Goal: Task Accomplishment & Management: Use online tool/utility

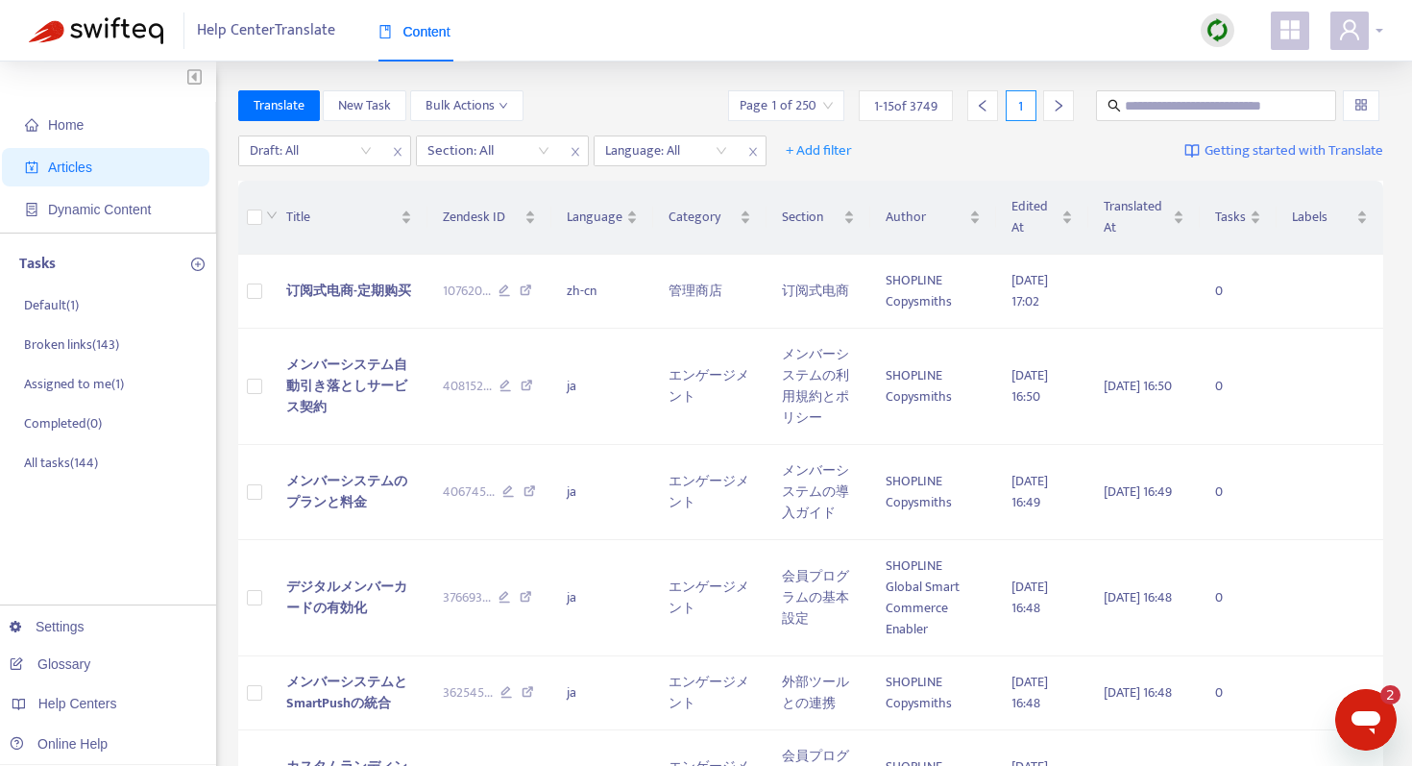
click at [1357, 31] on icon "user" at bounding box center [1349, 29] width 23 height 23
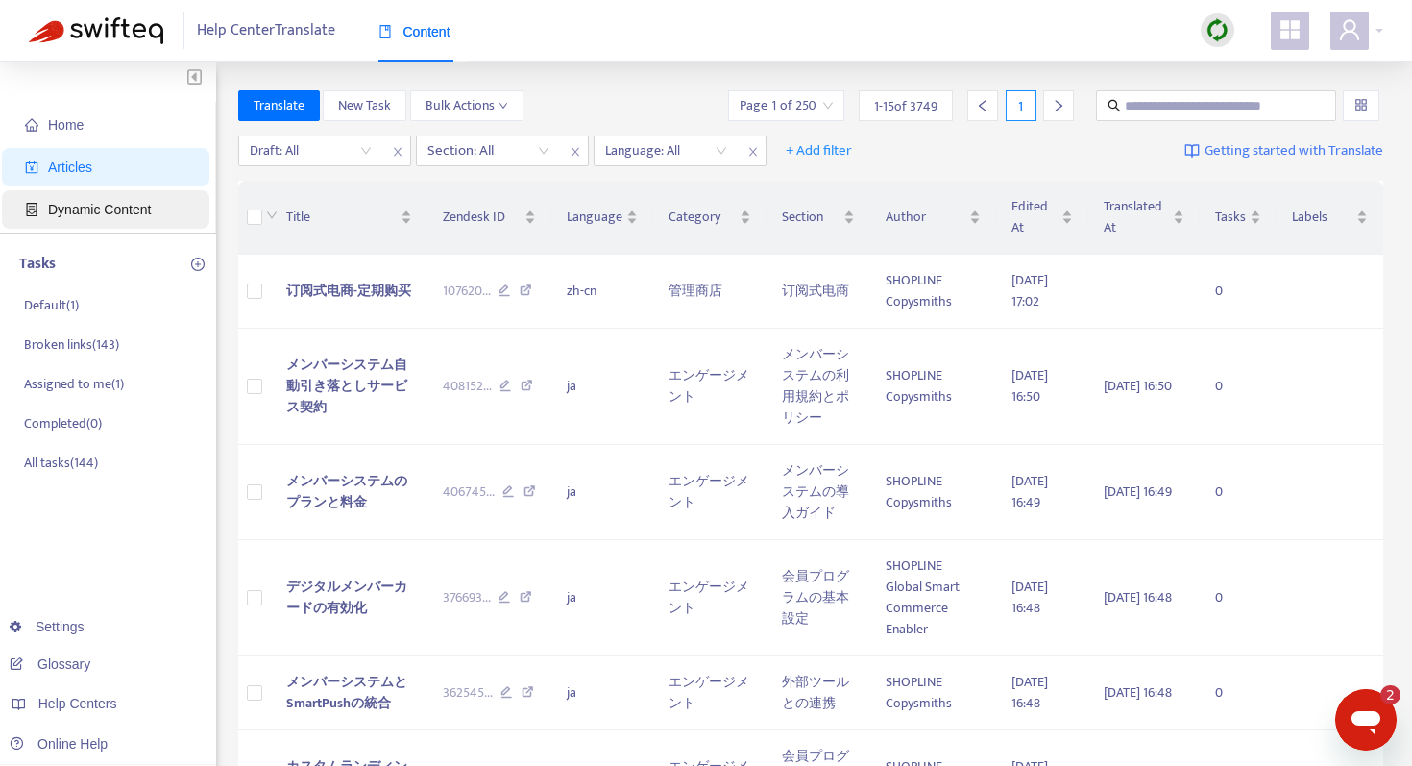
click at [91, 203] on span "Dynamic Content" at bounding box center [99, 209] width 103 height 15
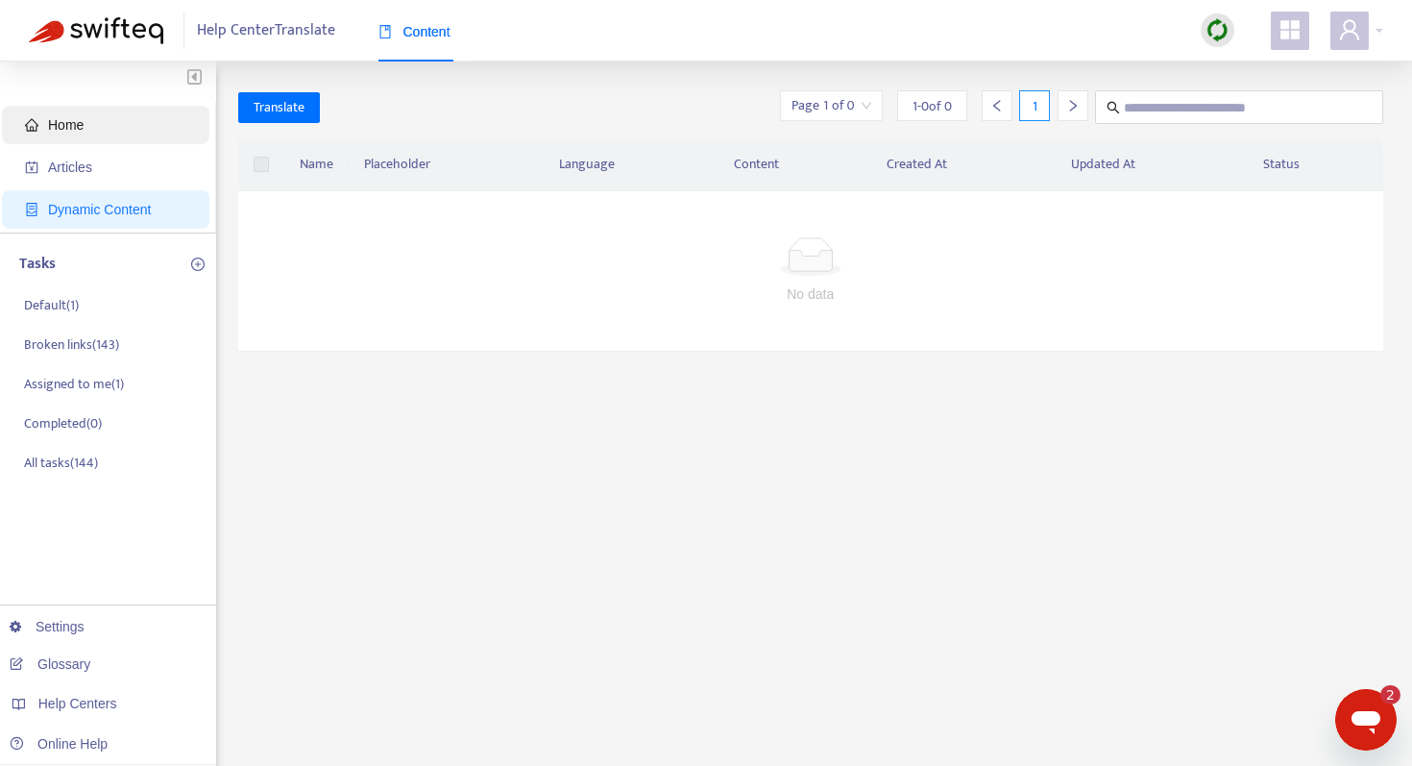
click at [86, 117] on span "Home" at bounding box center [109, 125] width 169 height 38
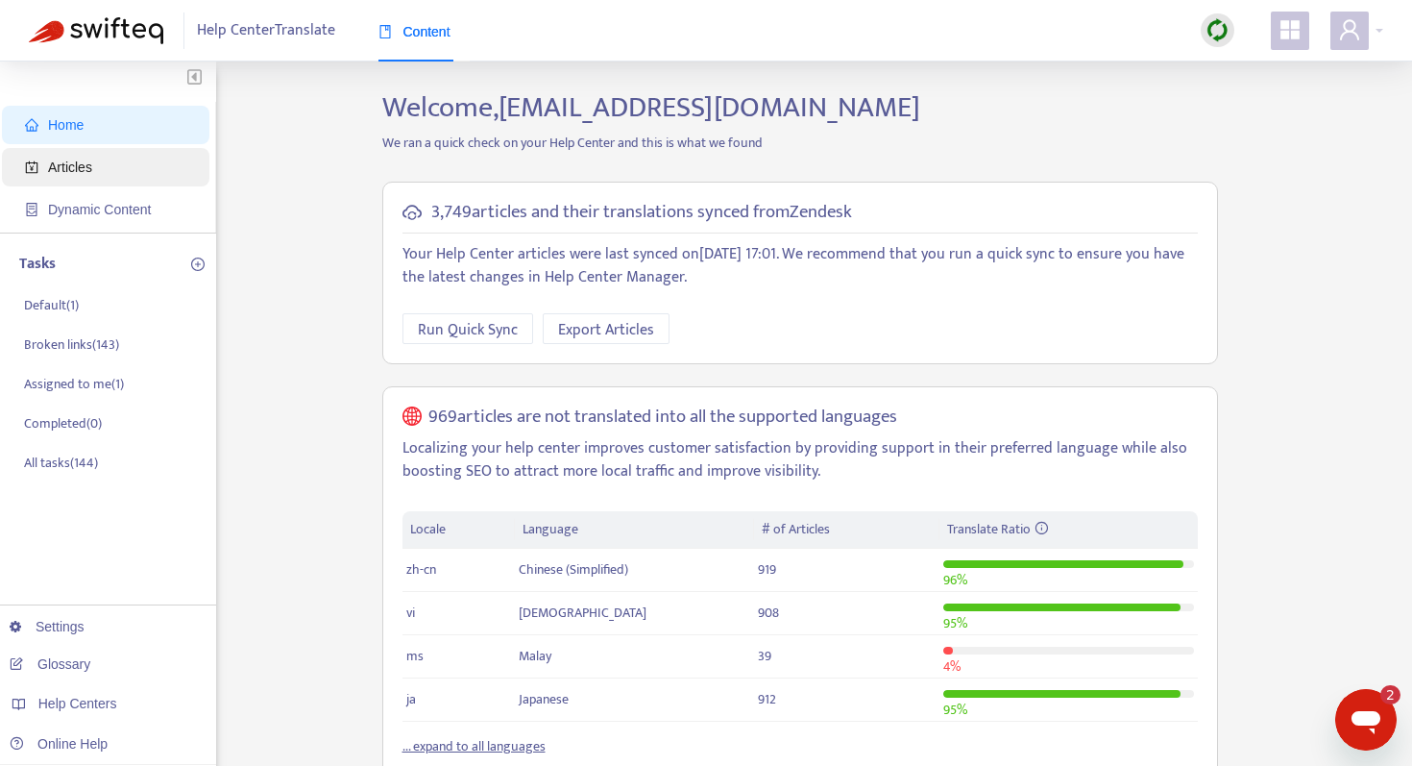
click at [113, 176] on span "Articles" at bounding box center [109, 167] width 169 height 38
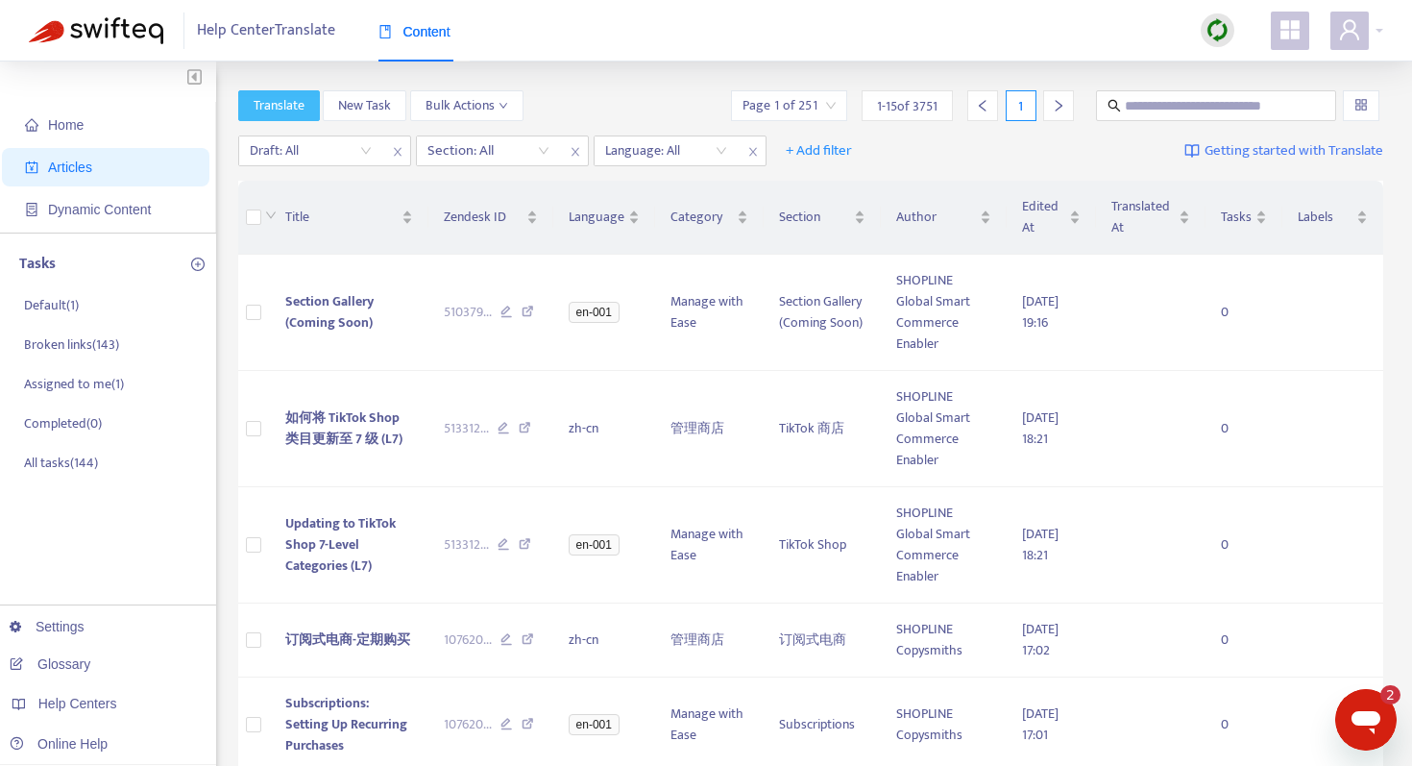
click at [299, 96] on span "Translate" at bounding box center [279, 105] width 51 height 21
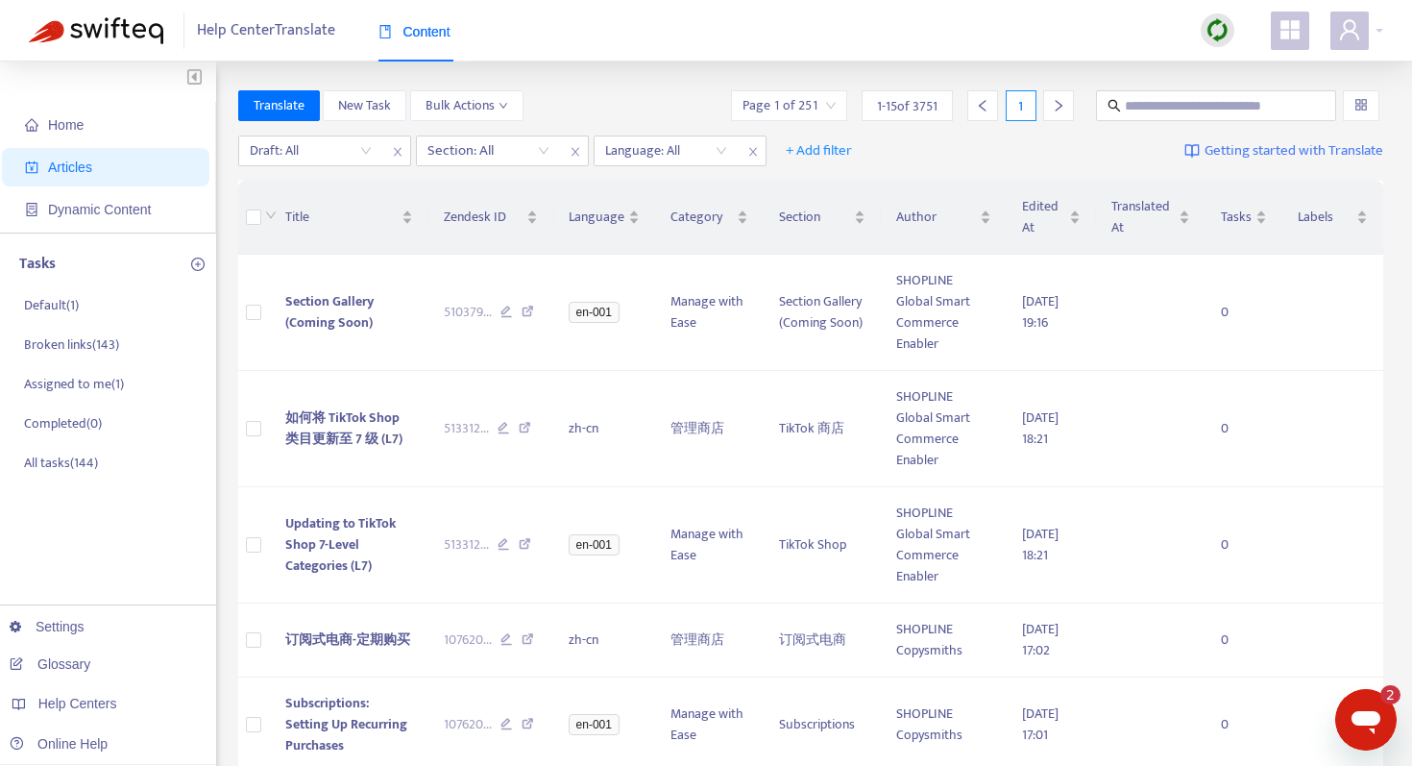
click at [562, 108] on div "Translate New Task Bulk Actions Page 1 of 251 1 - 15 of 3751 1" at bounding box center [811, 105] width 1146 height 31
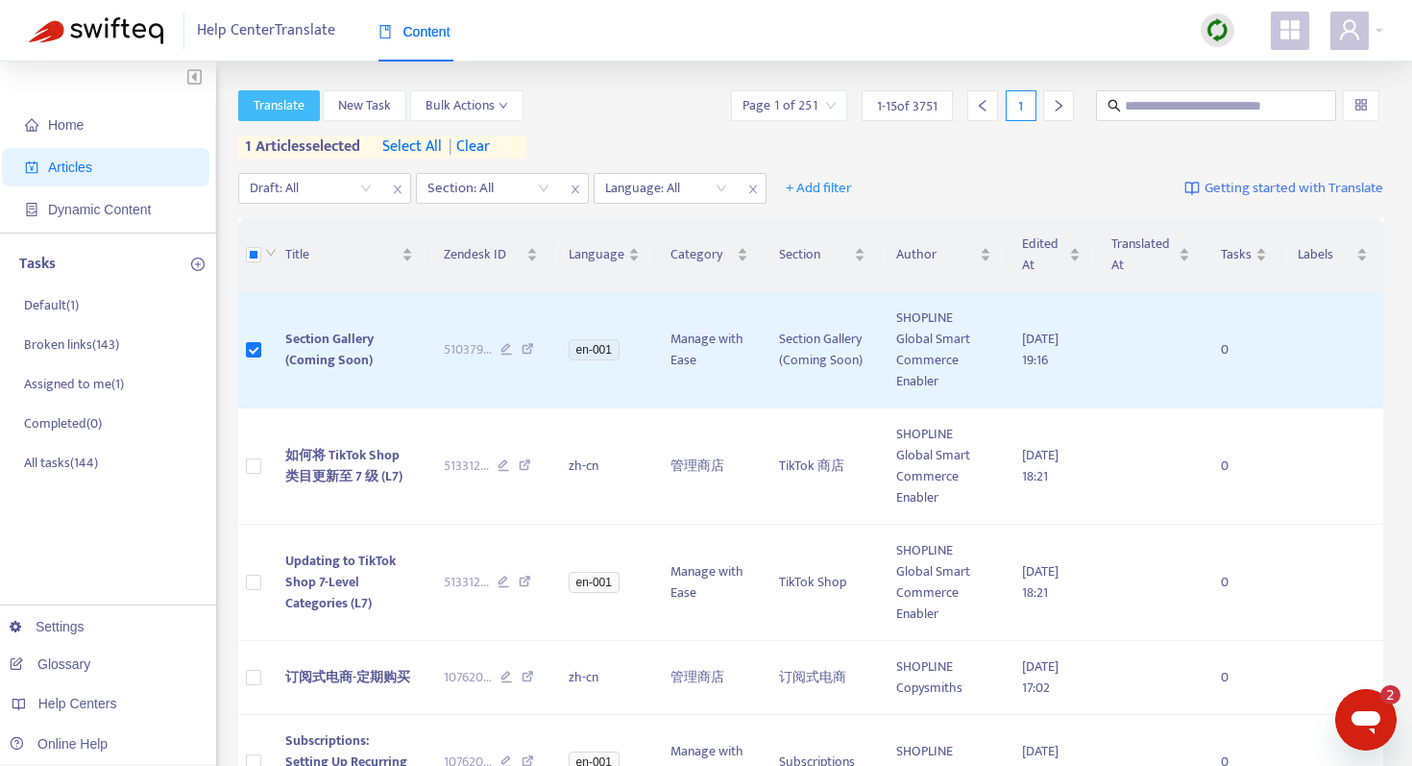
click at [290, 107] on span "Translate" at bounding box center [279, 105] width 51 height 21
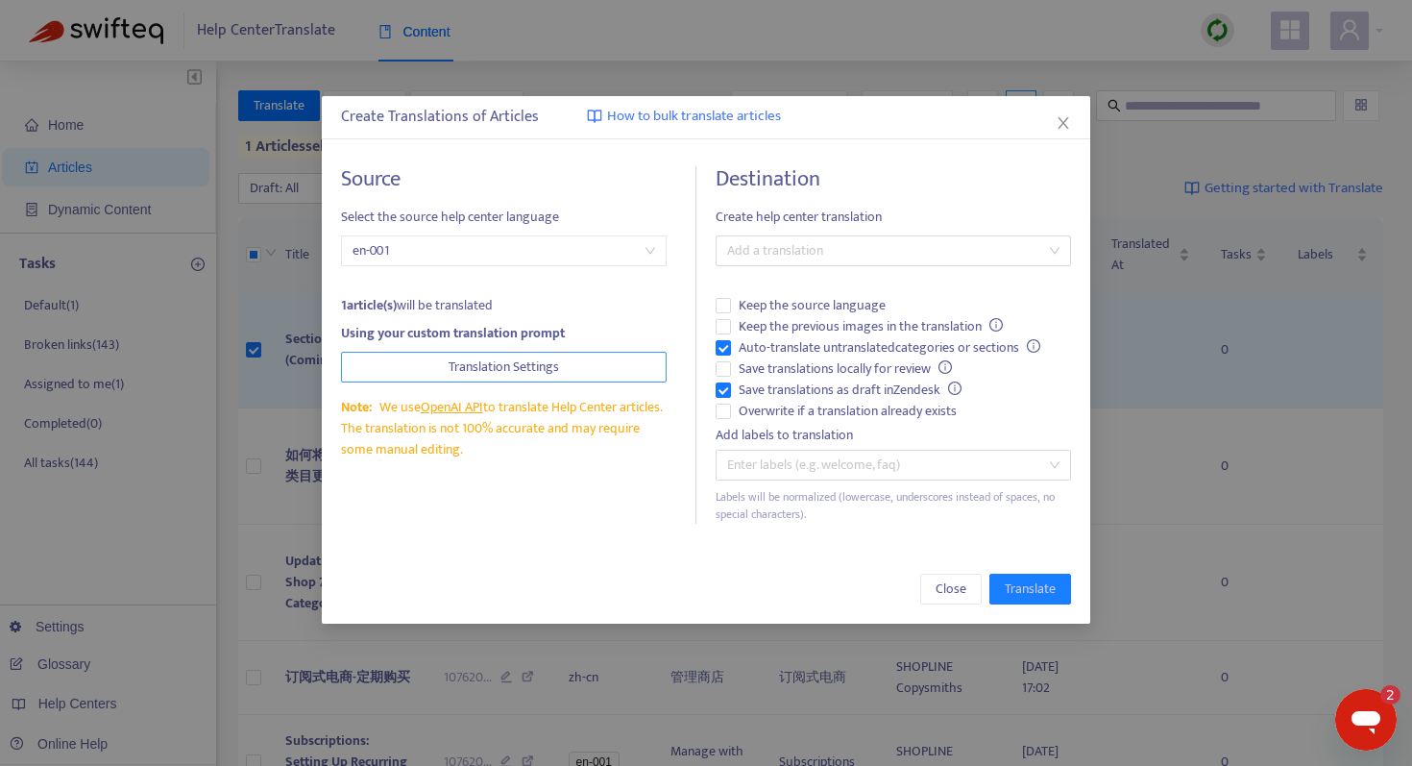
click at [548, 368] on span "Translation Settings" at bounding box center [504, 366] width 110 height 21
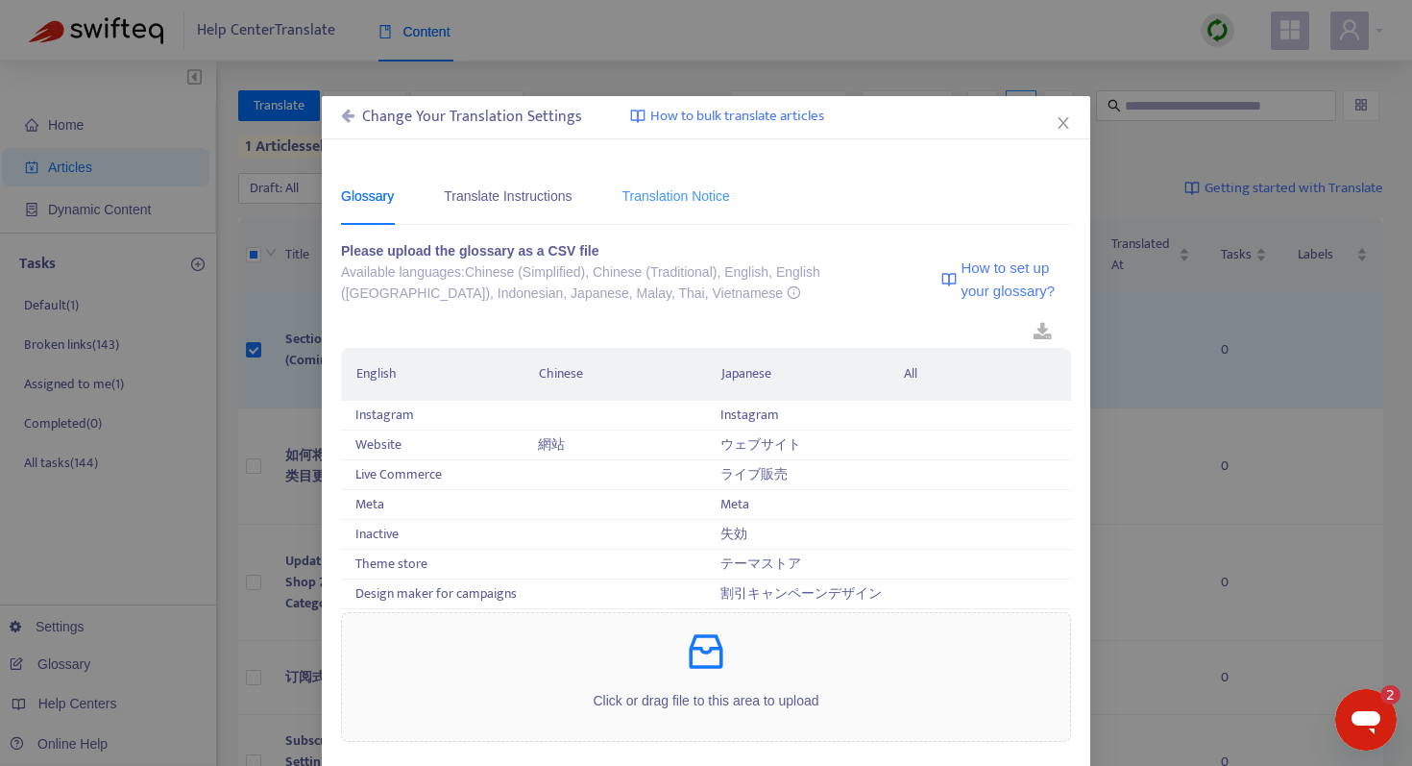
click at [676, 207] on div "Translation Notice" at bounding box center [676, 195] width 108 height 59
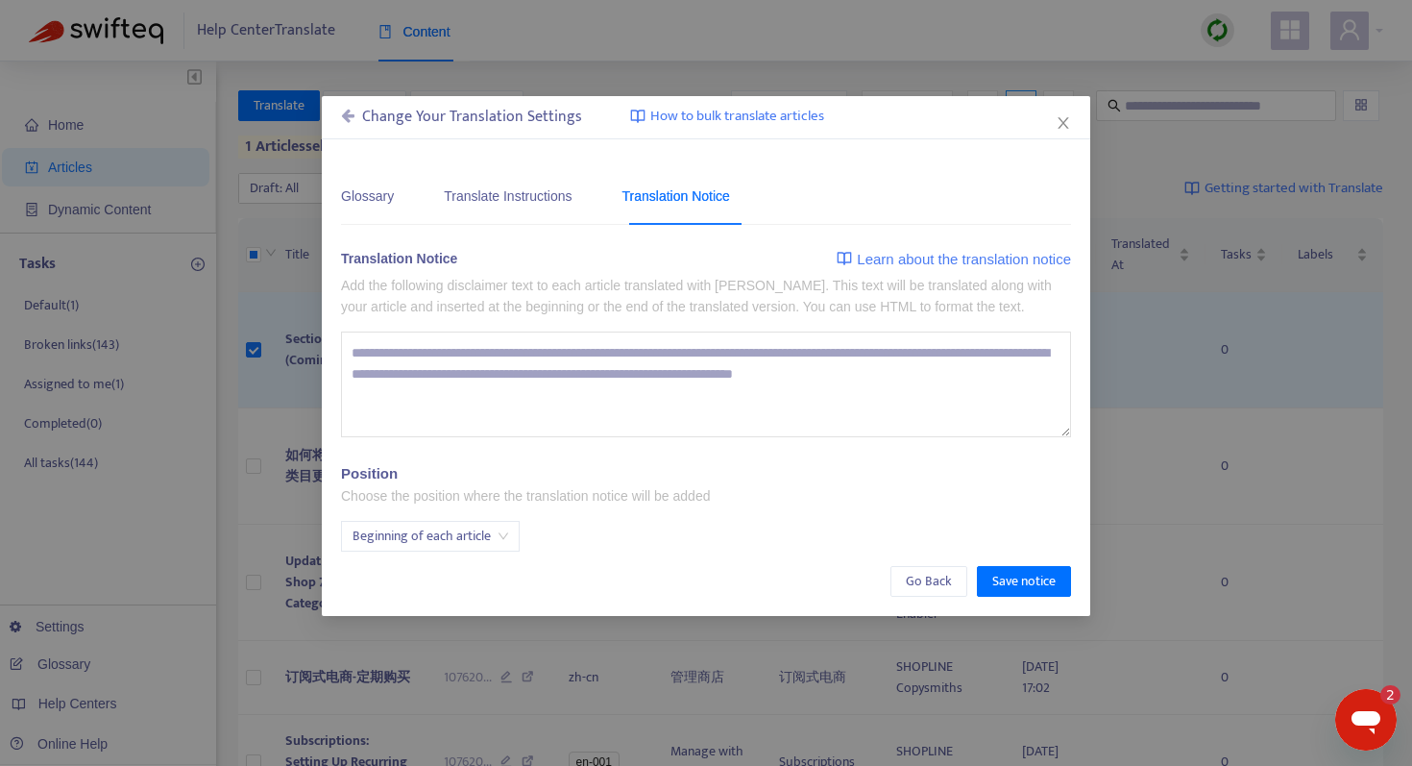
type textarea "**********"
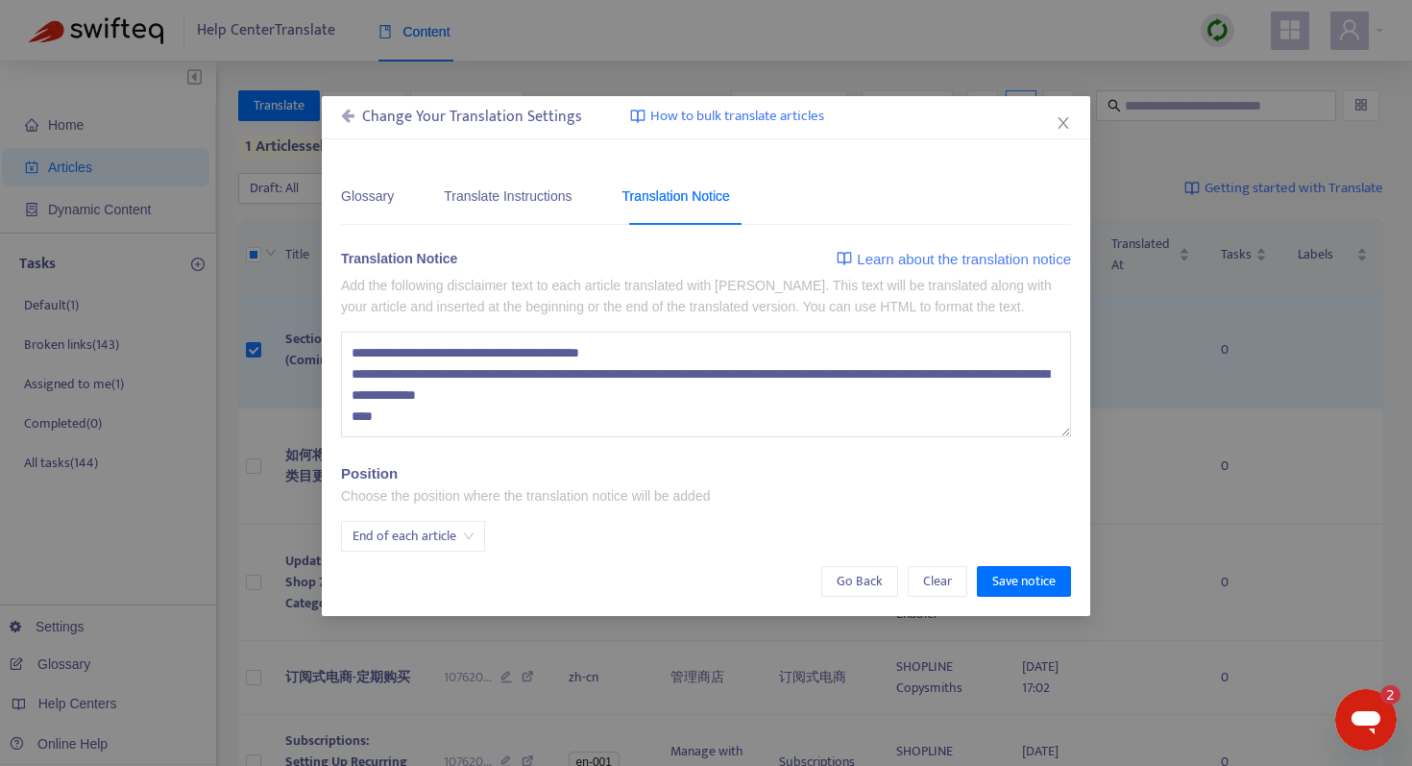
click at [900, 261] on span "Learn about the translation notice" at bounding box center [964, 259] width 214 height 23
click at [1062, 123] on icon "close" at bounding box center [1063, 123] width 11 height 12
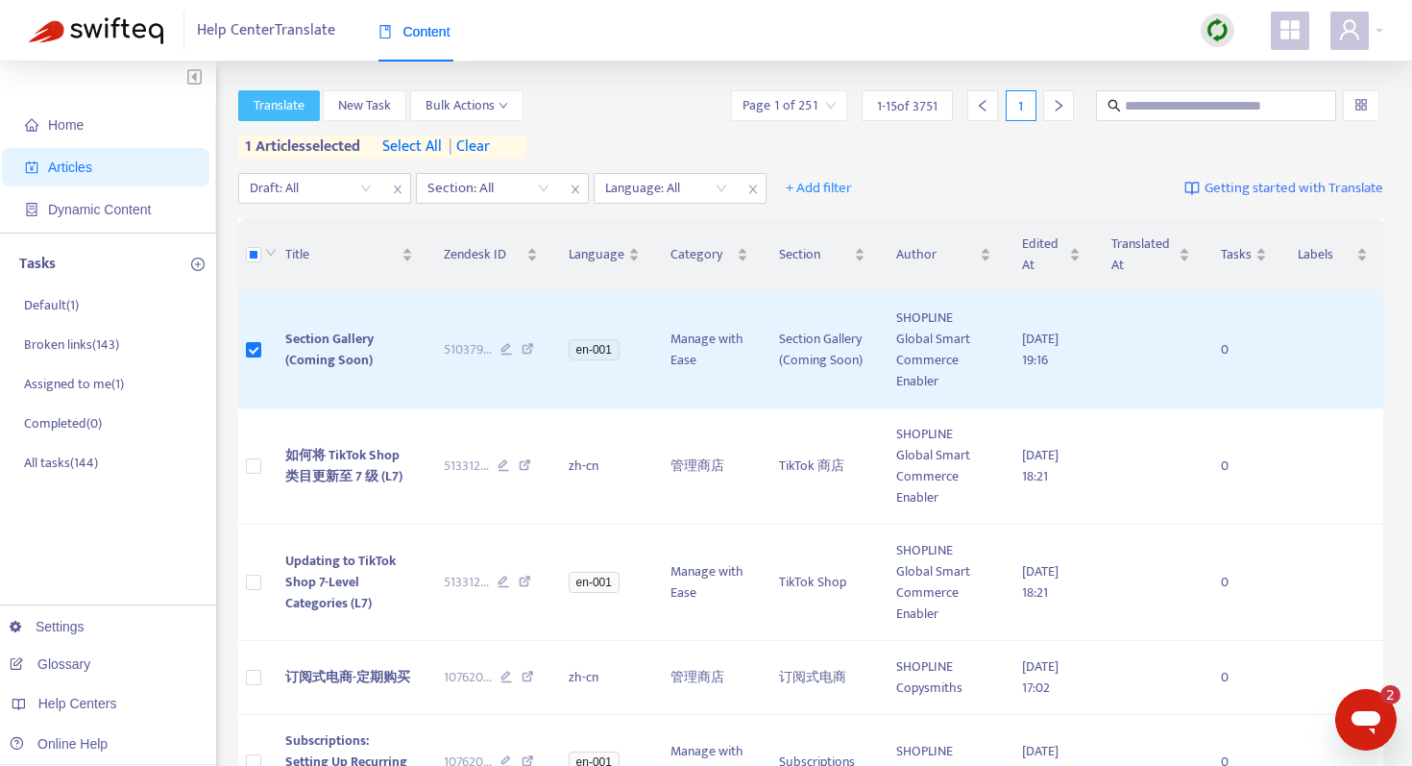
click at [289, 106] on span "Translate" at bounding box center [279, 105] width 51 height 21
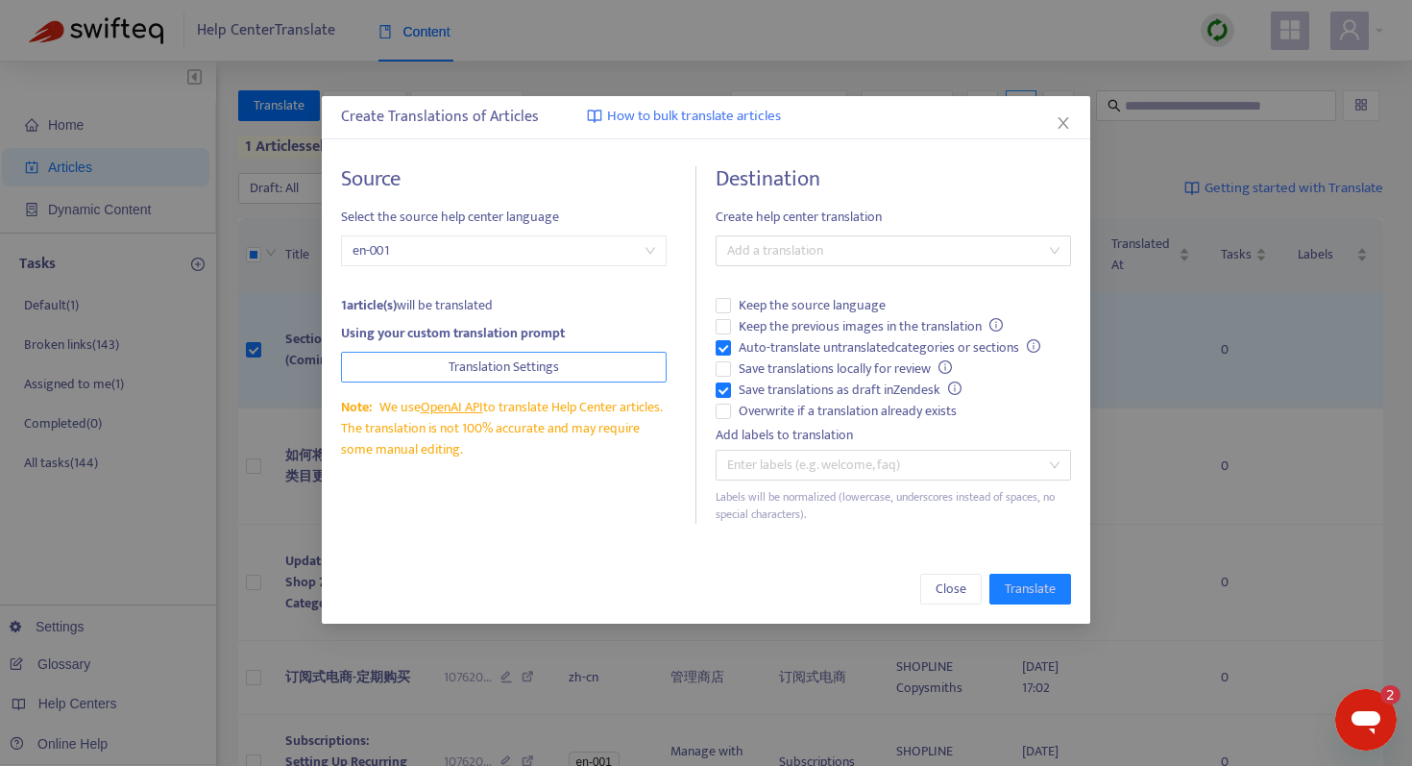
click at [515, 357] on span "Translation Settings" at bounding box center [504, 366] width 110 height 21
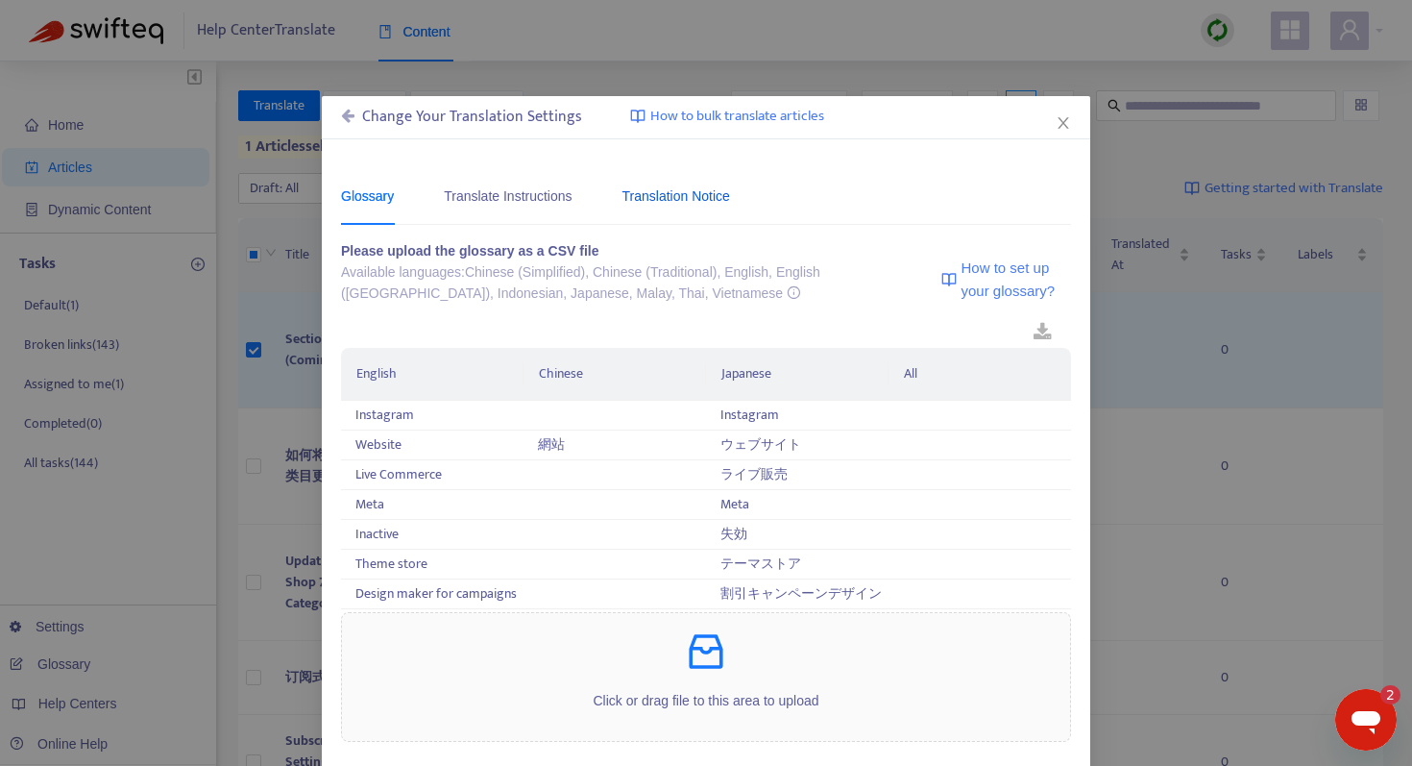
click at [694, 204] on div "Translation Notice" at bounding box center [676, 195] width 108 height 21
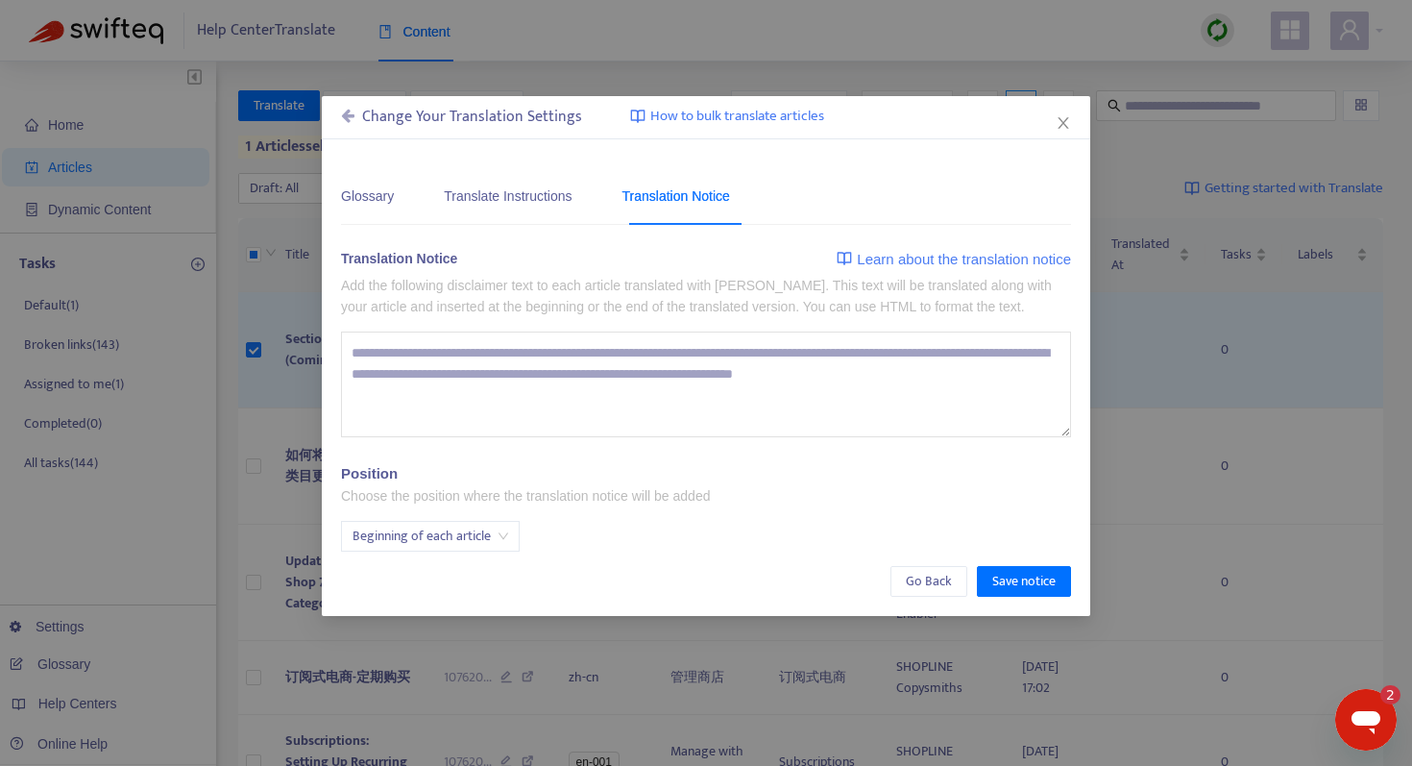
type textarea "**********"
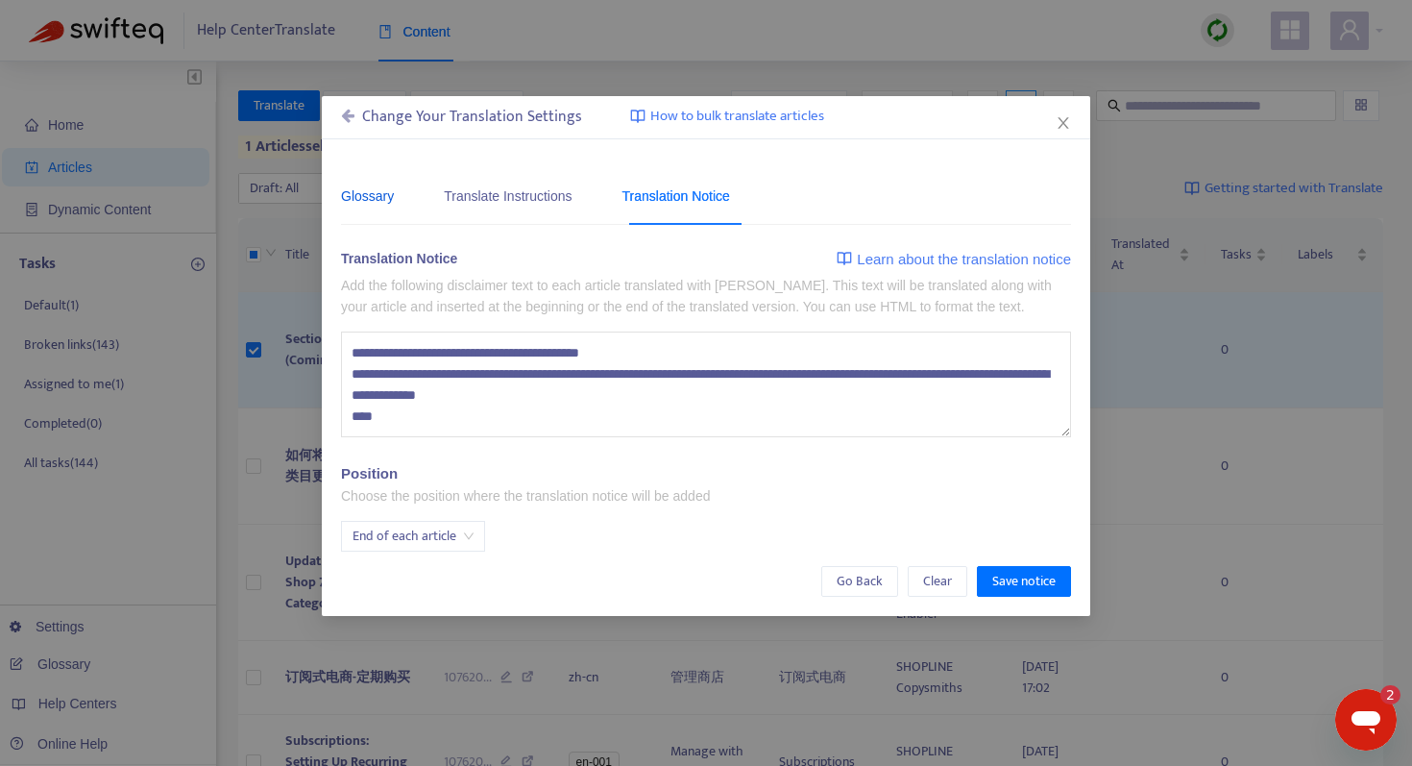
click at [378, 200] on div "Glossary" at bounding box center [367, 195] width 53 height 21
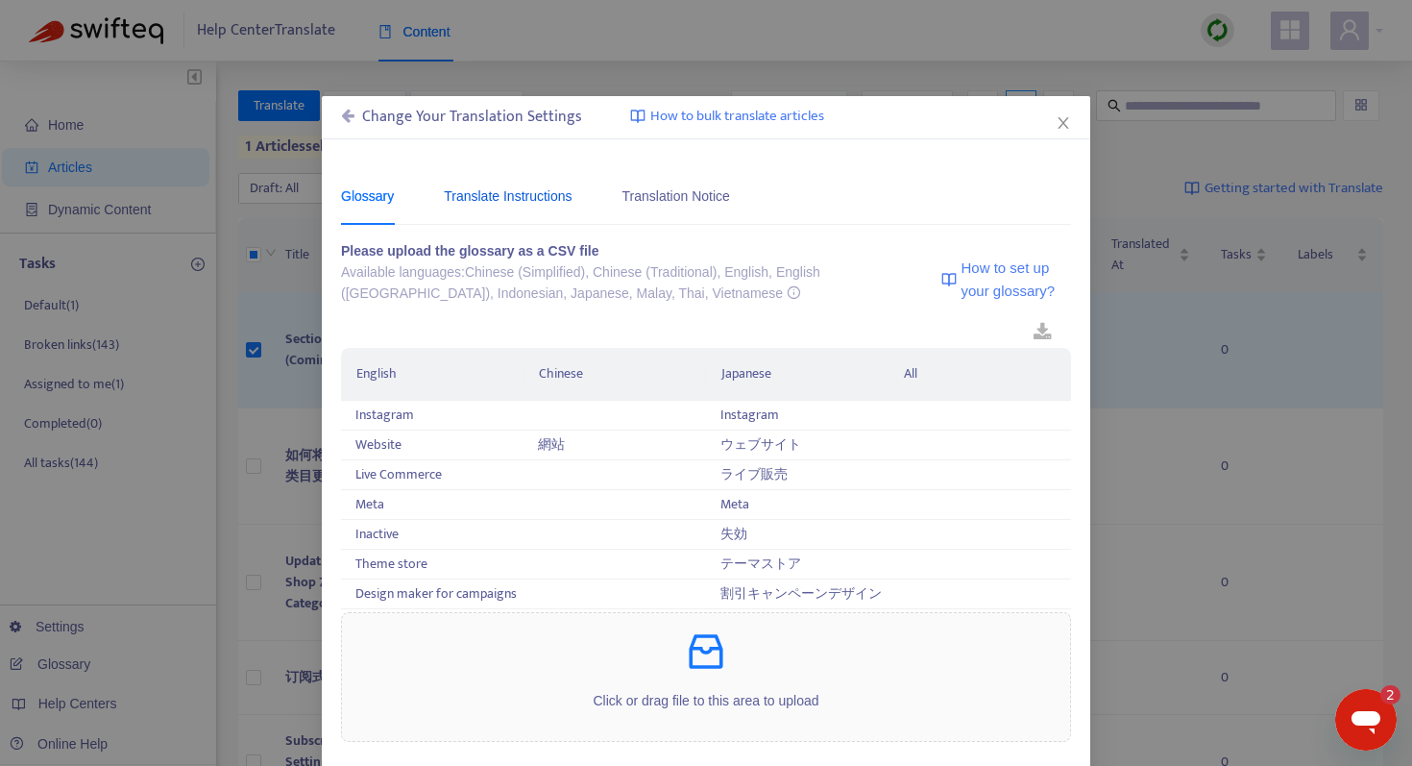
click at [525, 199] on div "Translate Instructions" at bounding box center [508, 195] width 128 height 21
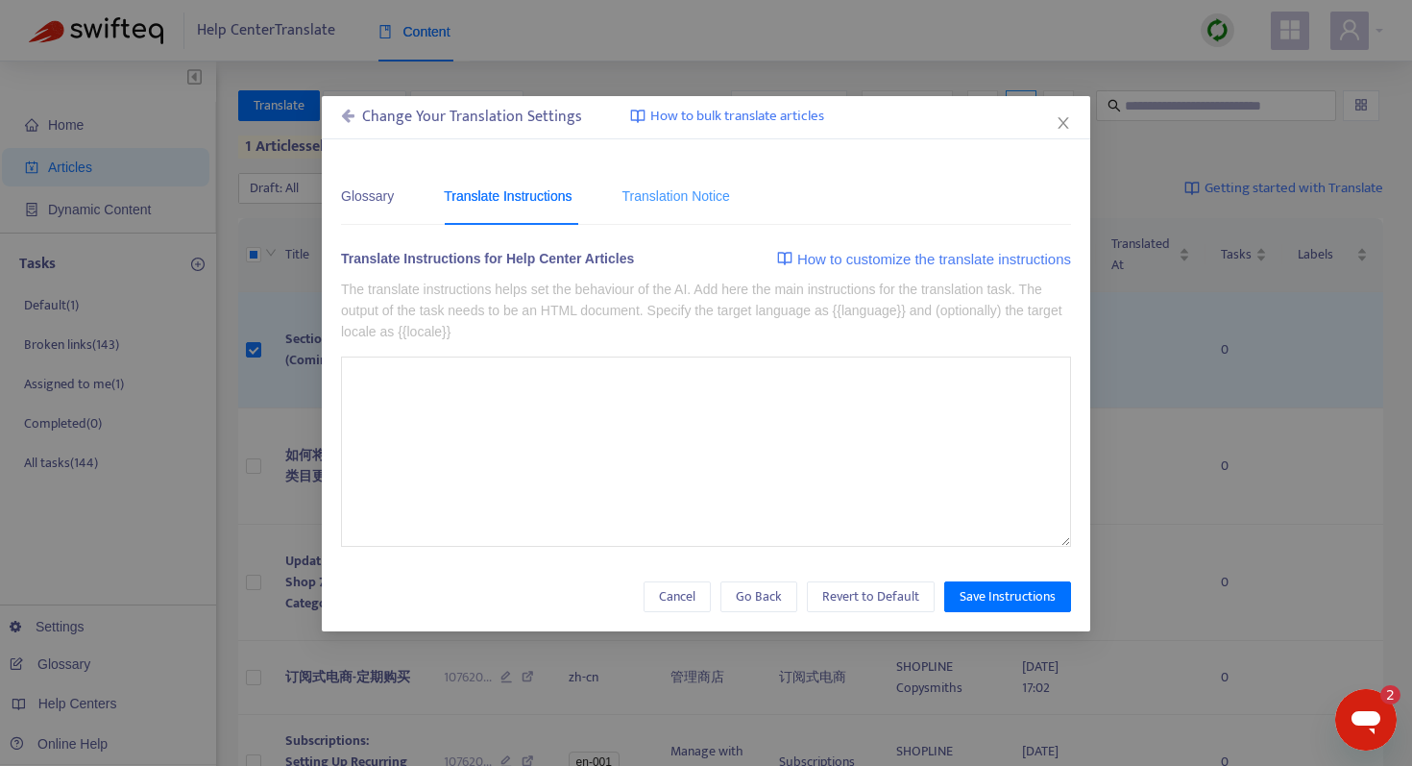
type textarea "**********"
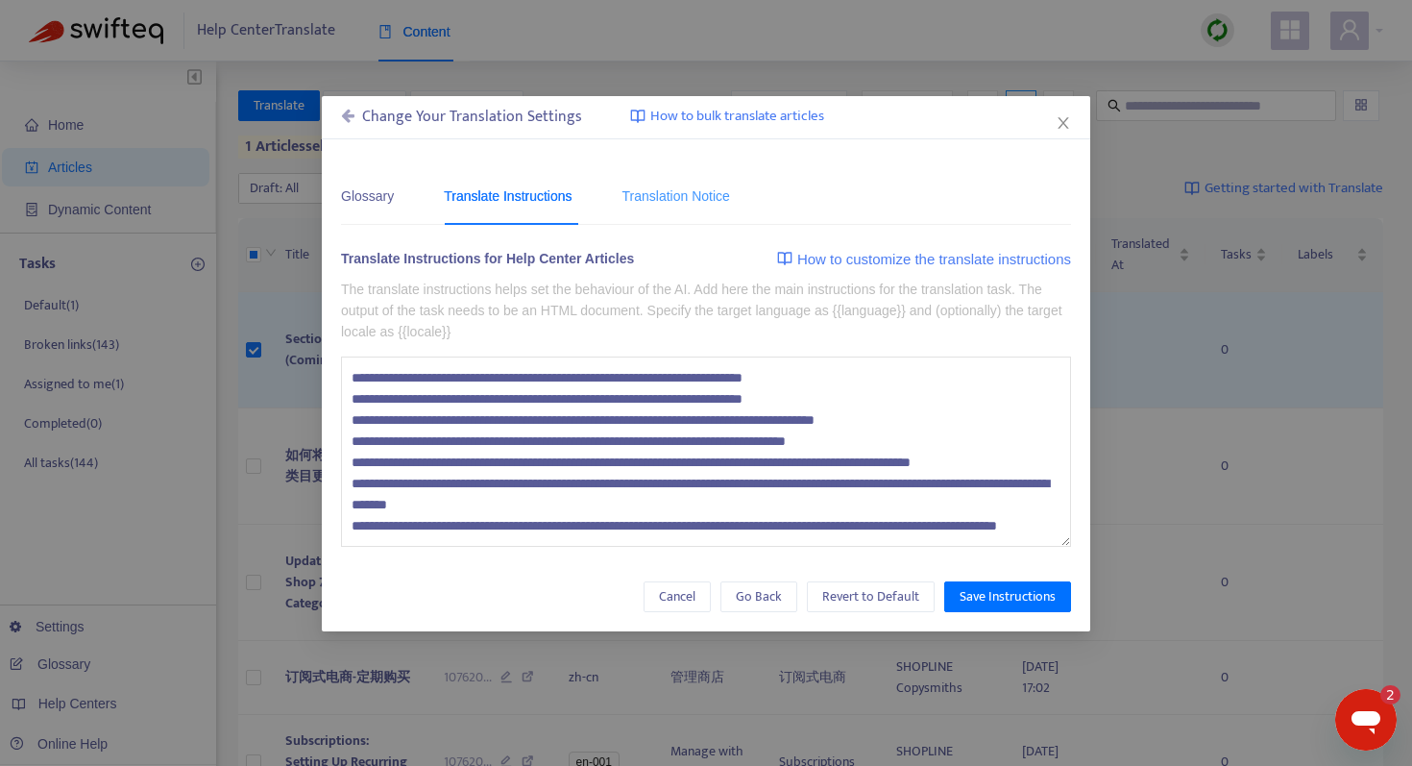
click at [686, 207] on div "Translation Notice" at bounding box center [676, 195] width 108 height 59
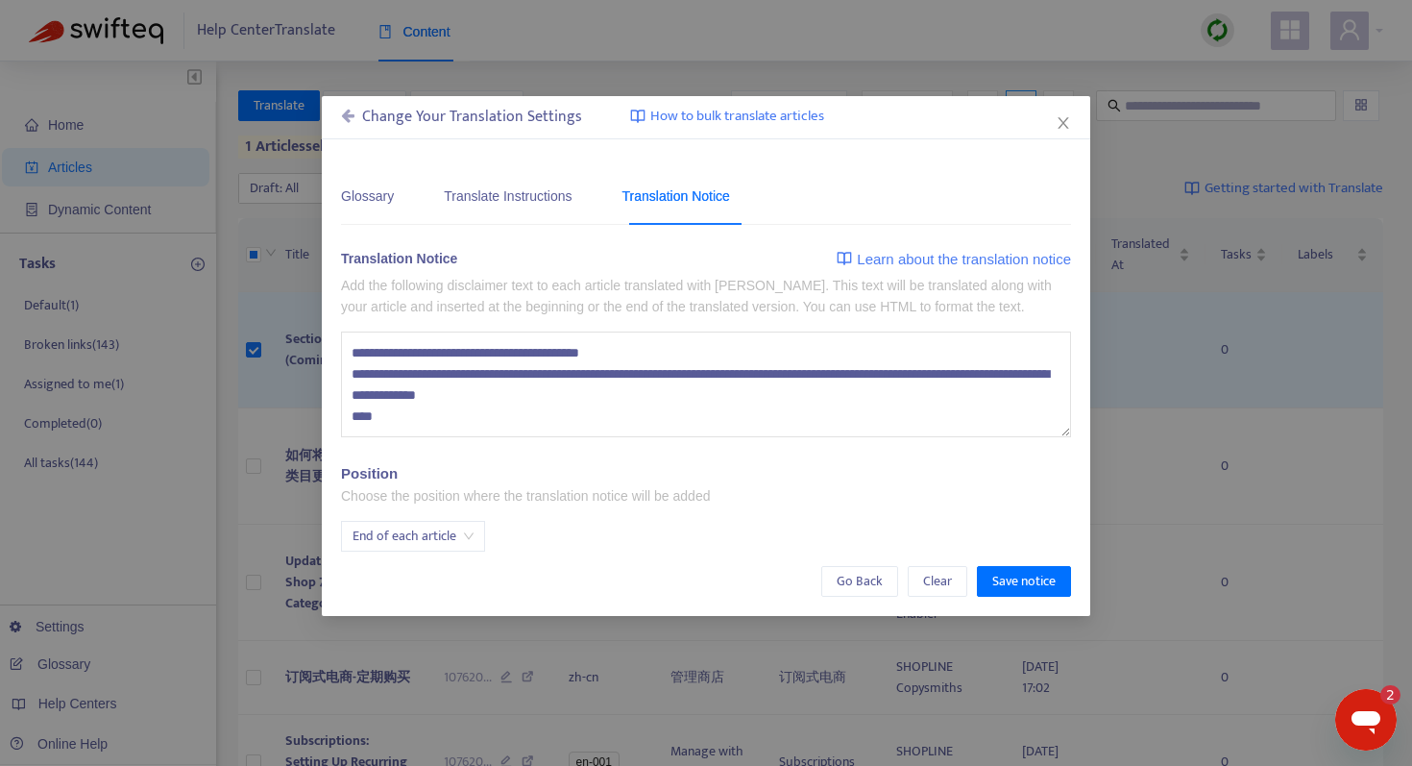
click at [353, 121] on icon at bounding box center [347, 115] width 13 height 15
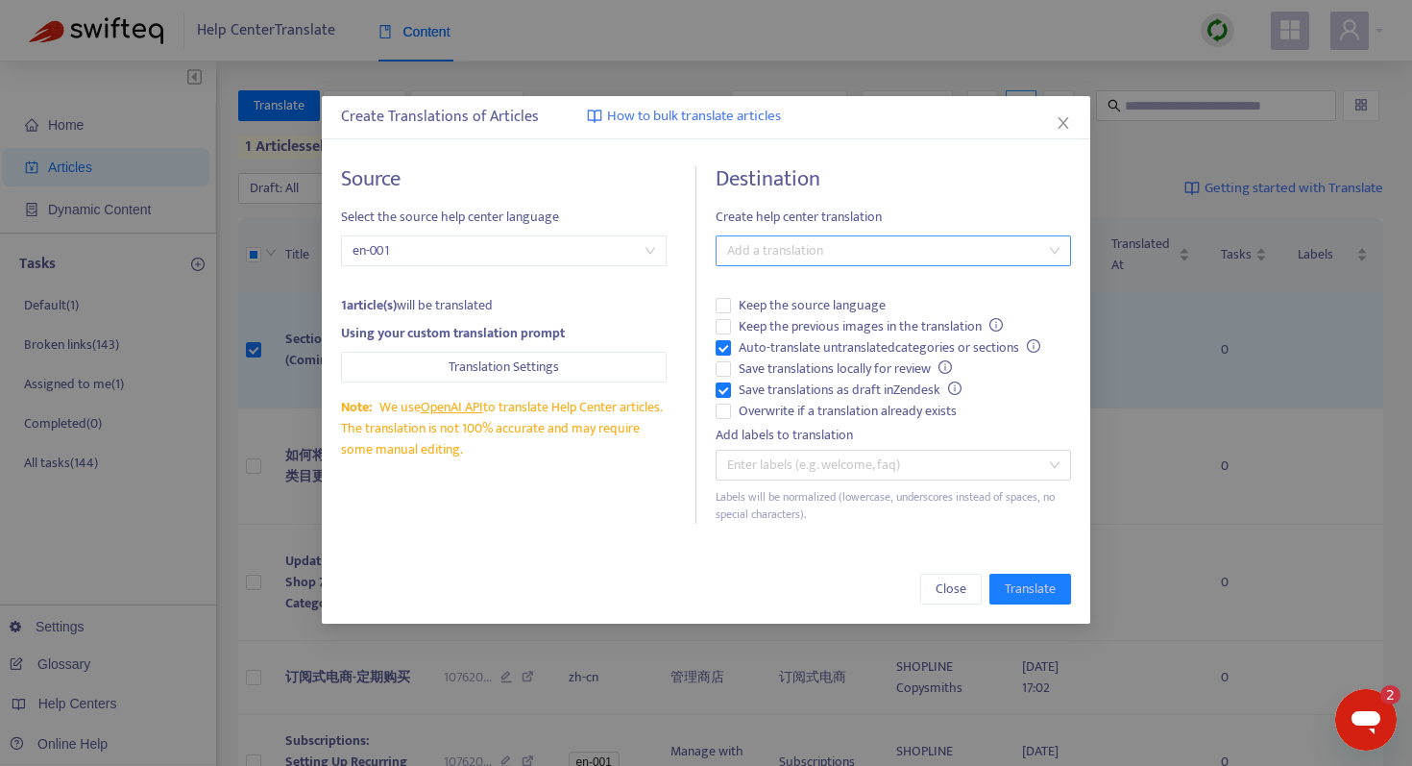
click at [770, 258] on div at bounding box center [883, 250] width 327 height 23
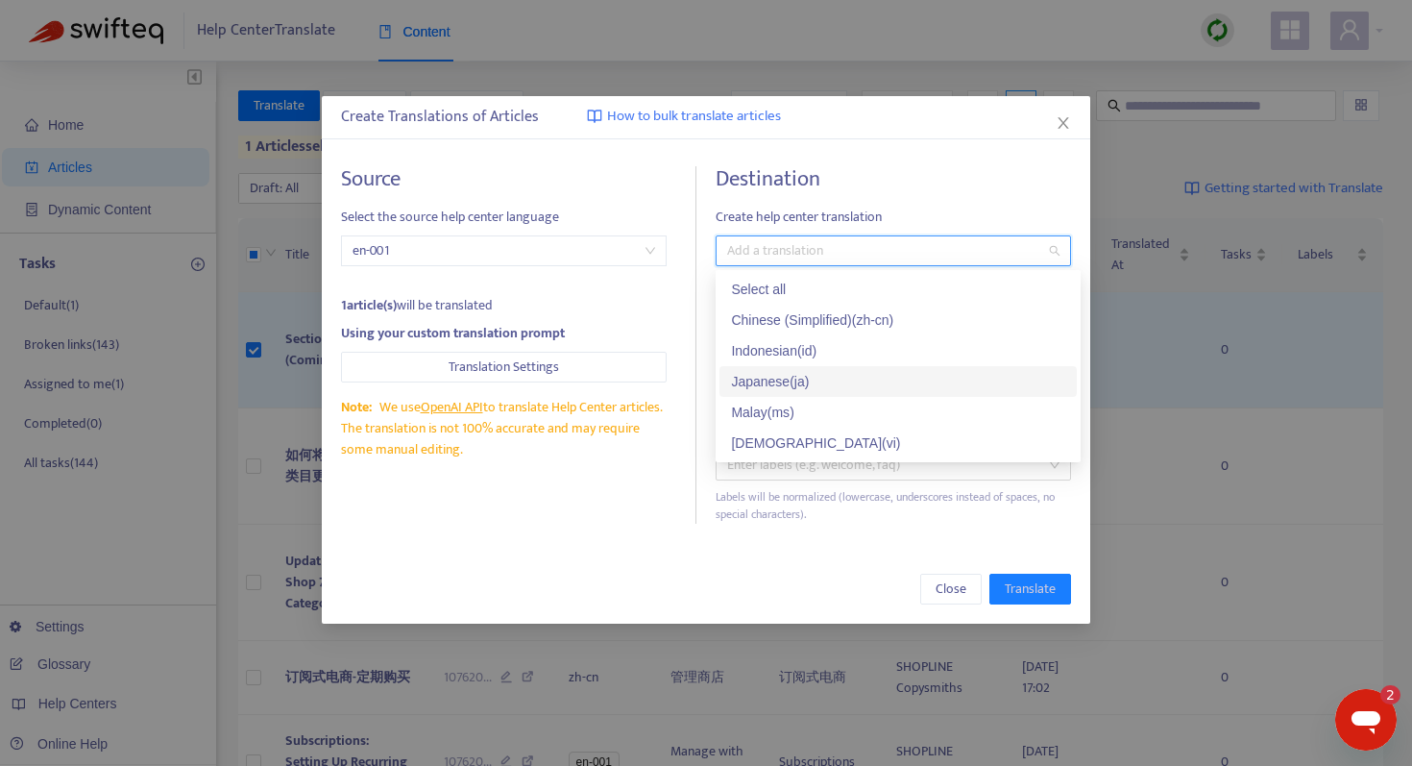
click at [771, 380] on div "Japanese ( ja )" at bounding box center [898, 381] width 334 height 21
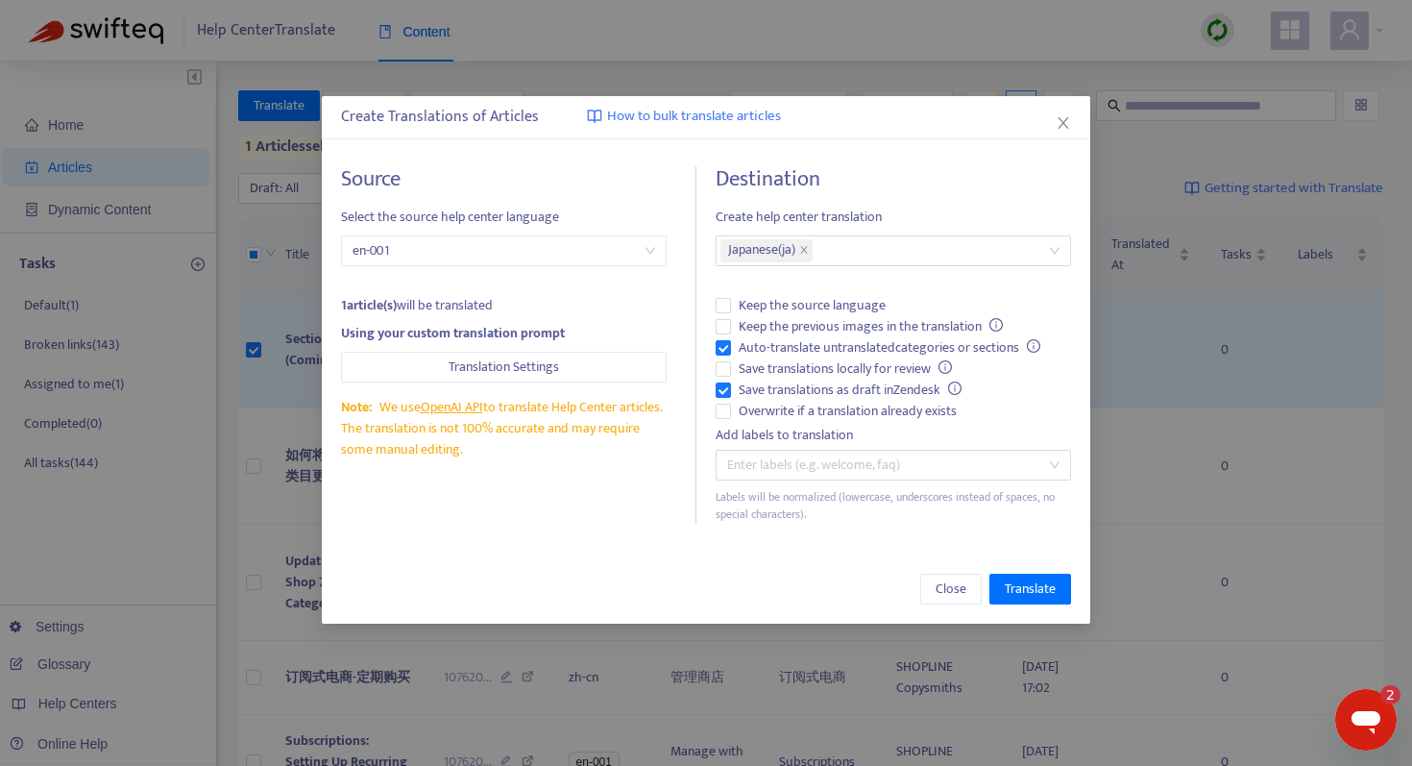
click at [875, 170] on h4 "Destination" at bounding box center [893, 179] width 355 height 26
click at [447, 362] on button "Translation Settings" at bounding box center [504, 367] width 326 height 31
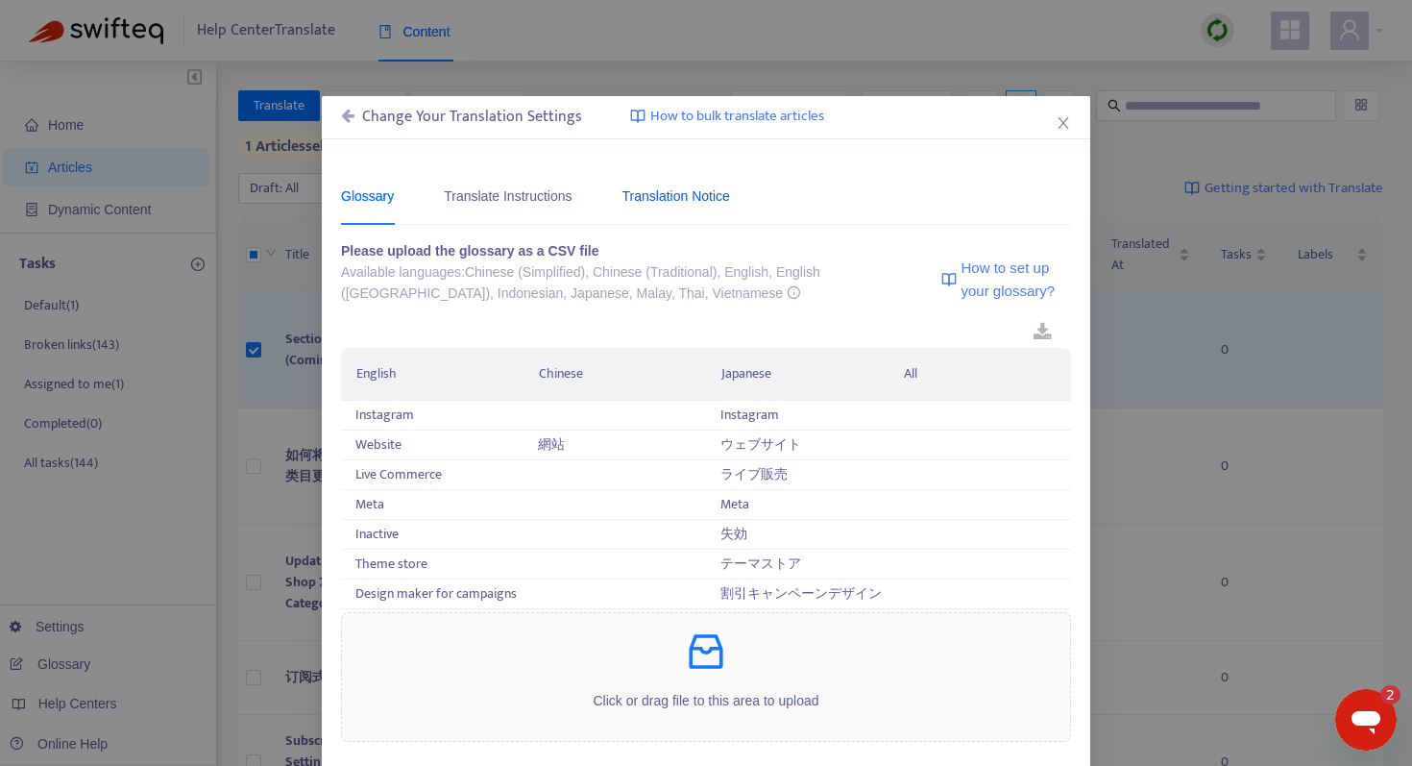
click at [686, 194] on div "Translation Notice" at bounding box center [676, 195] width 108 height 21
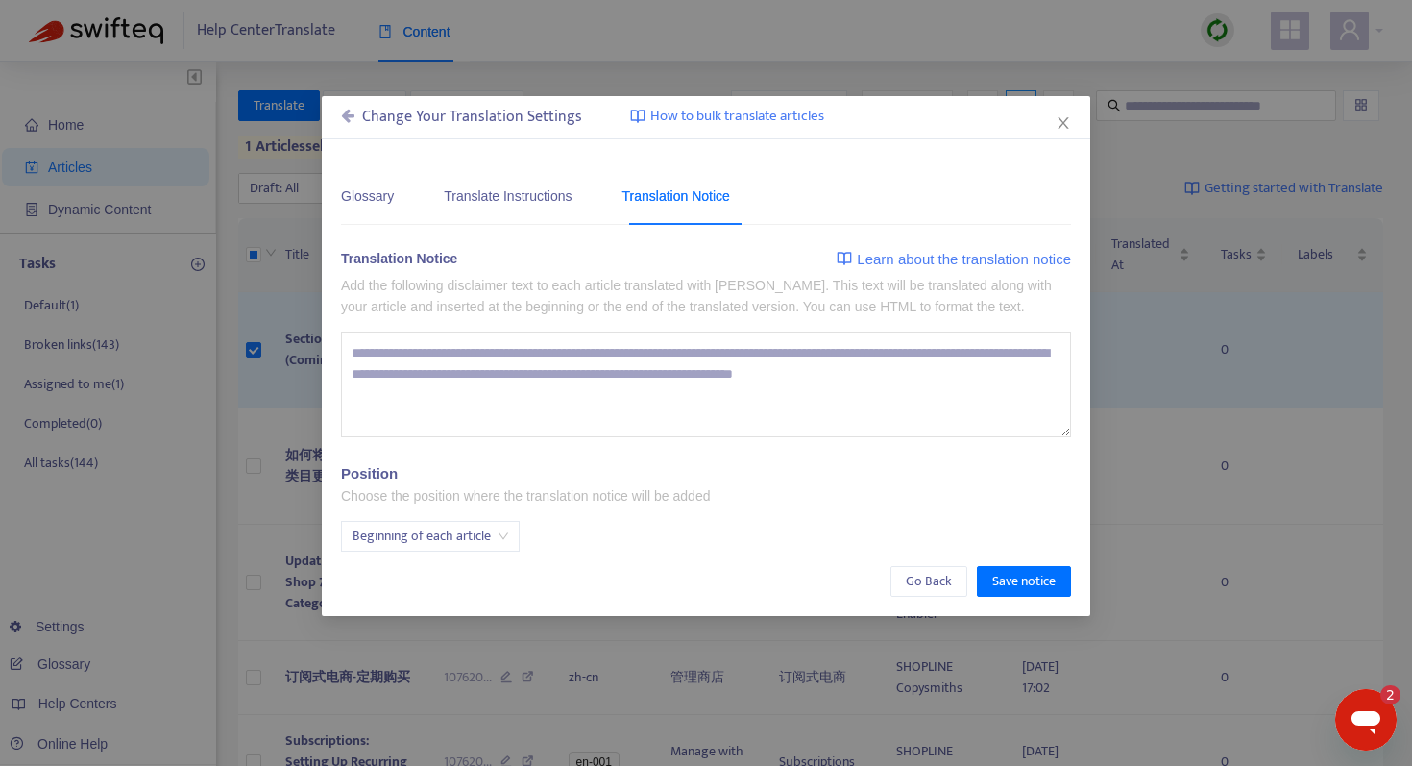
type textarea "**********"
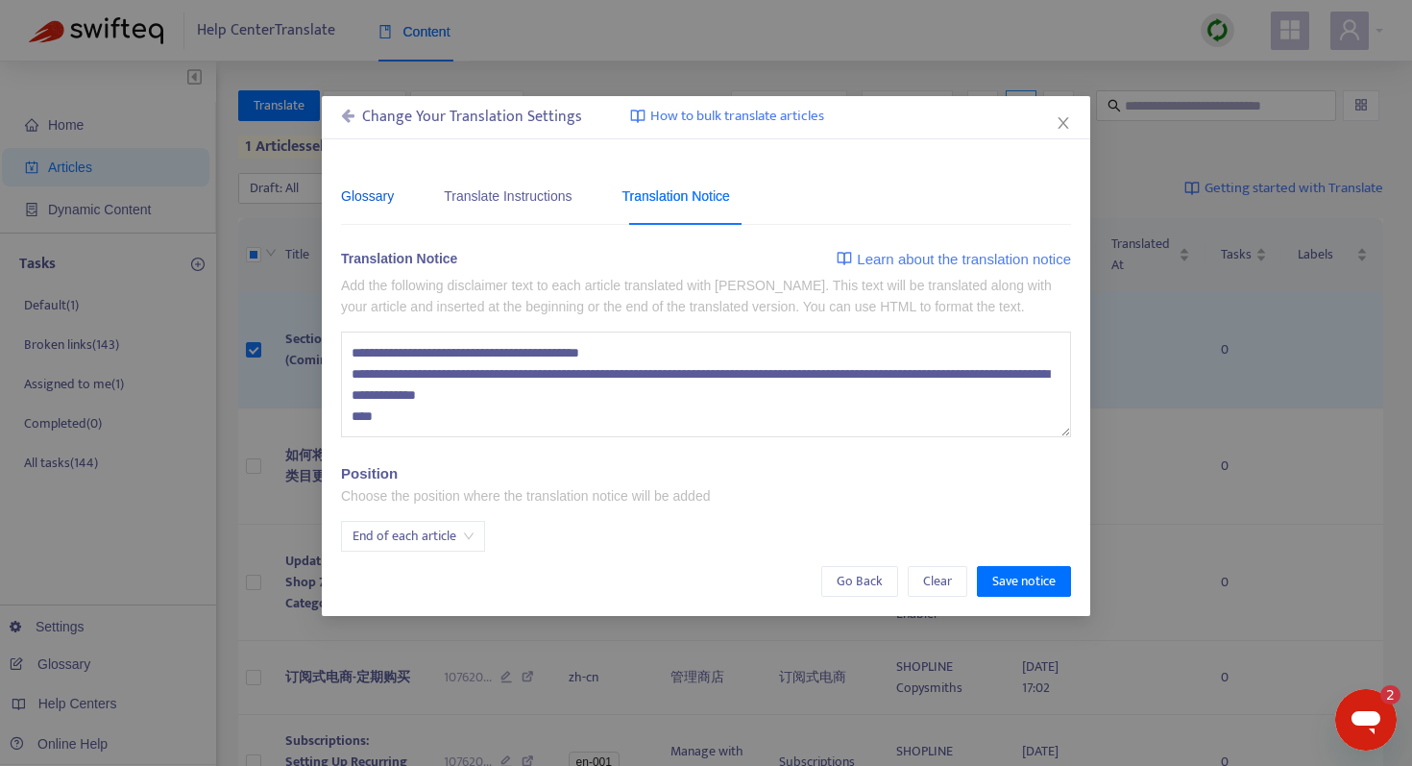
click at [392, 203] on div "Glossary" at bounding box center [367, 195] width 53 height 21
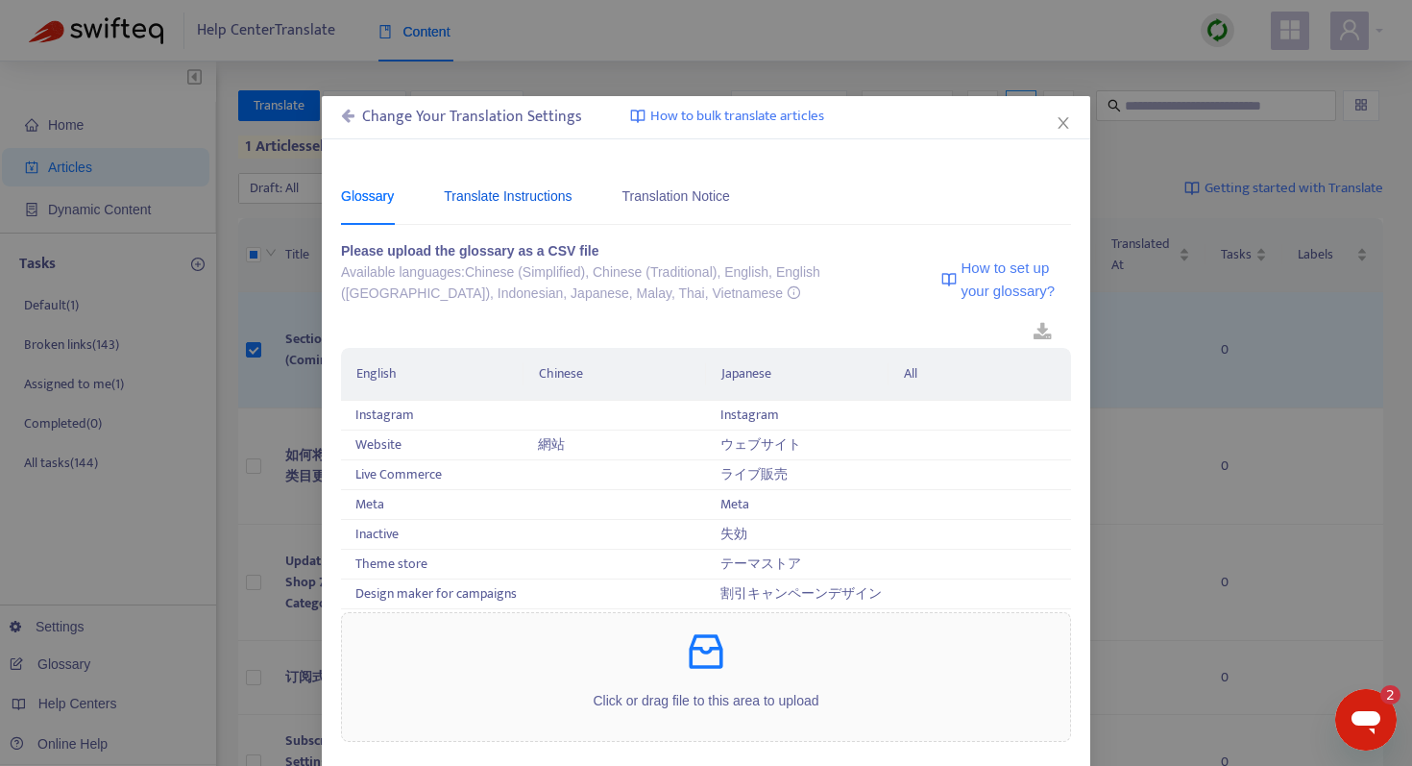
click at [521, 199] on div "Translate Instructions" at bounding box center [508, 195] width 128 height 21
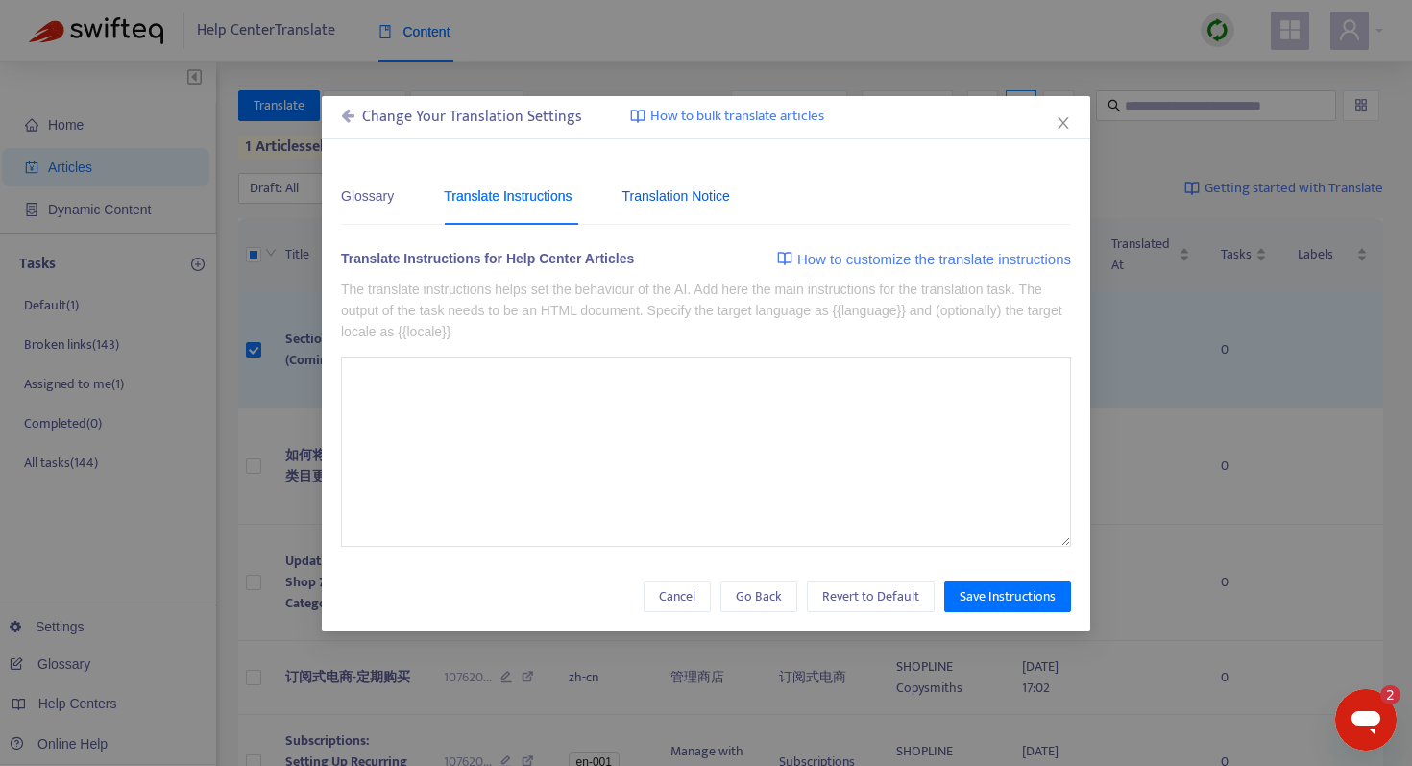
click at [675, 198] on div "Translation Notice" at bounding box center [676, 195] width 108 height 21
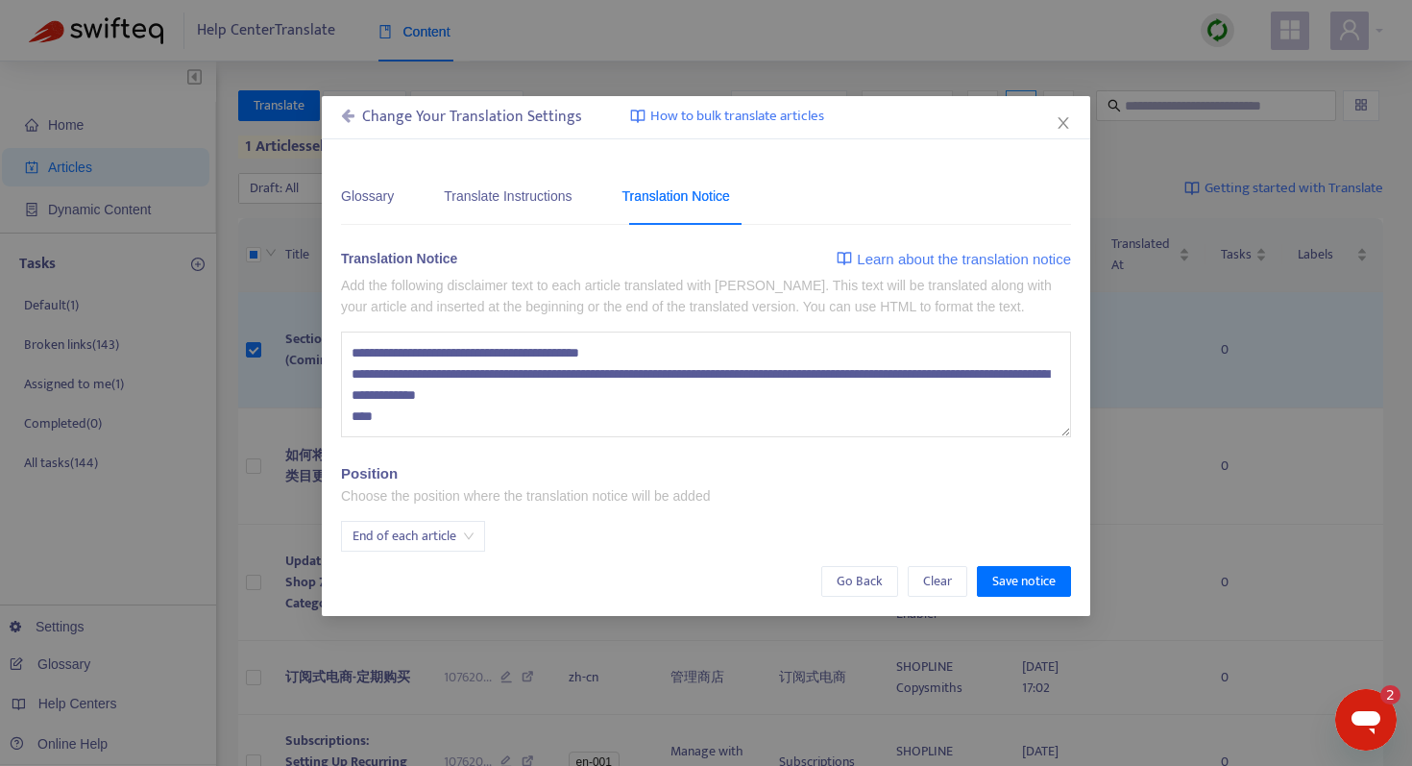
click at [352, 124] on div "Change Your Translation Settings" at bounding box center [461, 117] width 241 height 23
click at [350, 119] on icon at bounding box center [347, 115] width 13 height 15
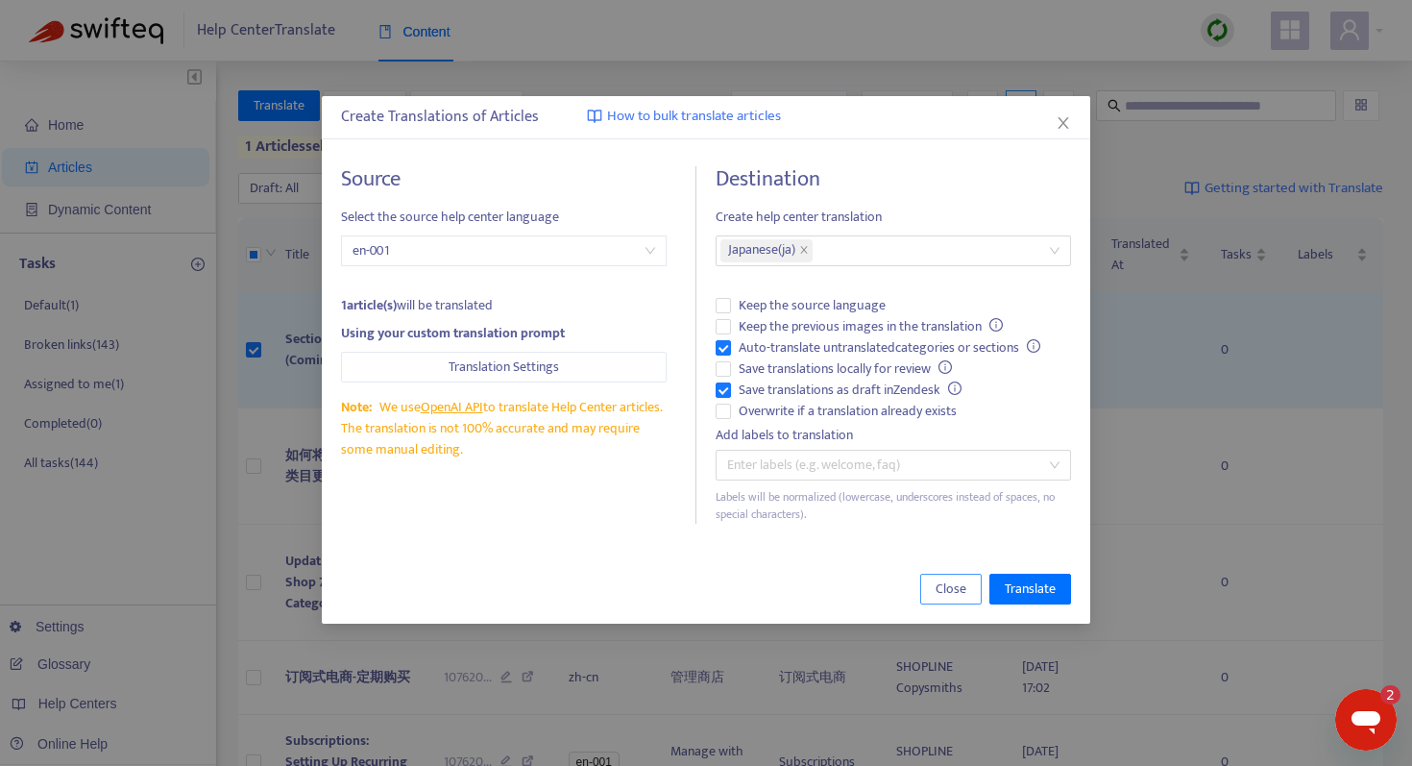
click at [949, 584] on span "Close" at bounding box center [951, 588] width 31 height 21
